Goal: Book appointment/travel/reservation

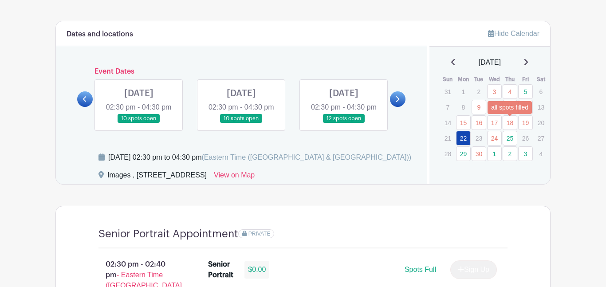
scroll to position [457, 0]
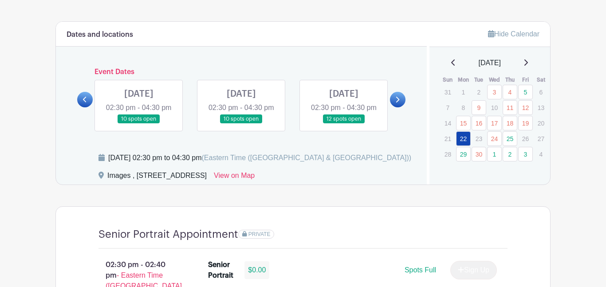
click at [534, 62] on div "[DATE]" at bounding box center [490, 63] width 100 height 11
click at [528, 62] on icon at bounding box center [526, 62] width 4 height 6
click at [451, 62] on icon at bounding box center [453, 62] width 4 height 7
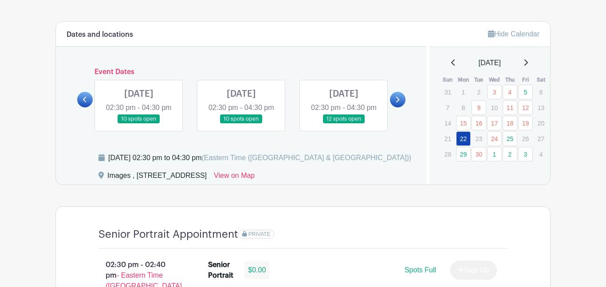
click at [451, 62] on icon at bounding box center [453, 62] width 4 height 7
click at [528, 62] on icon at bounding box center [526, 62] width 4 height 6
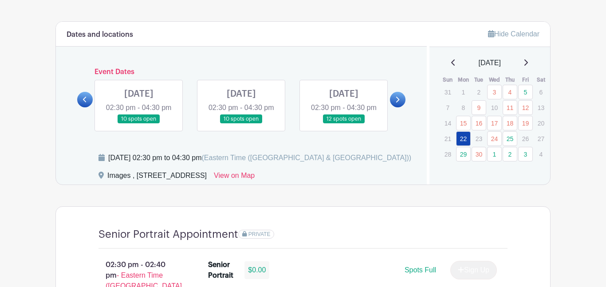
click at [528, 62] on icon at bounding box center [526, 62] width 4 height 6
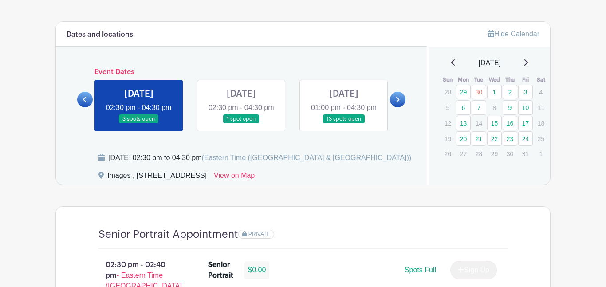
click at [451, 65] on icon at bounding box center [453, 62] width 4 height 7
